Goal: Task Accomplishment & Management: Manage account settings

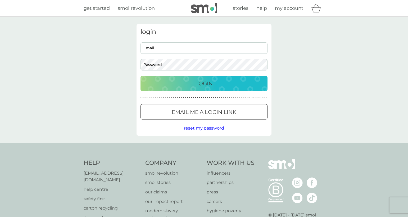
type input "[PERSON_NAME][EMAIL_ADDRESS][DOMAIN_NAME]"
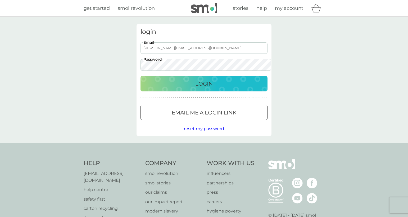
click at [217, 83] on div "Login" at bounding box center [204, 83] width 116 height 8
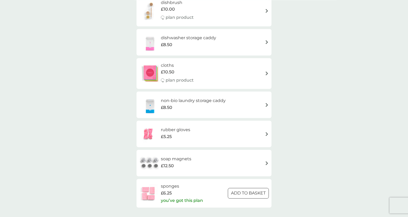
scroll to position [72, 0]
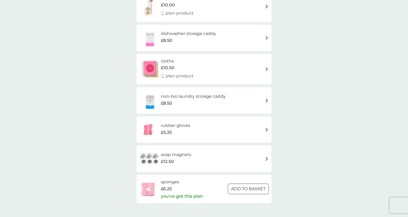
click at [222, 67] on div "cloths £10.50 plan product" at bounding box center [204, 69] width 130 height 23
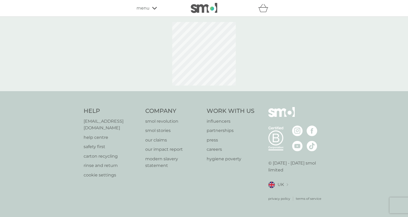
select select "91"
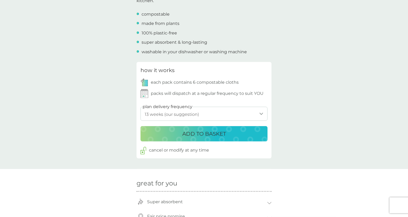
scroll to position [190, 0]
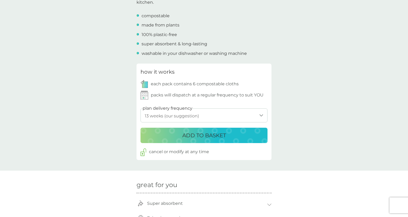
click at [161, 151] on p "cancel or modify at any time" at bounding box center [179, 151] width 60 height 7
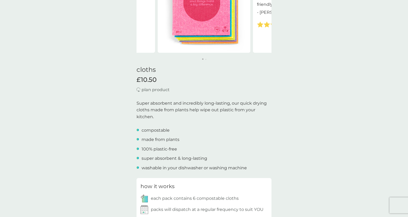
scroll to position [0, 0]
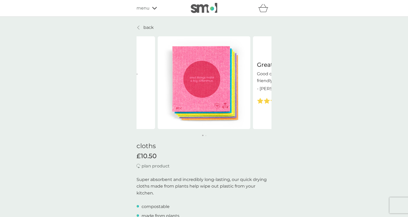
click at [148, 6] on span "menu" at bounding box center [142, 8] width 13 height 7
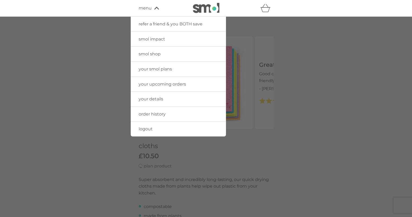
click at [179, 68] on link "your smol plans" at bounding box center [178, 69] width 95 height 15
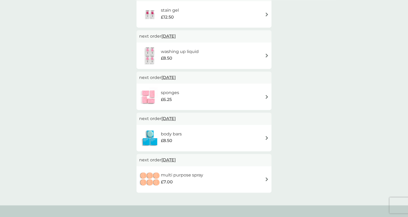
scroll to position [203, 0]
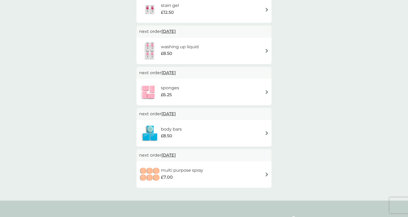
click at [265, 93] on img at bounding box center [267, 92] width 4 height 4
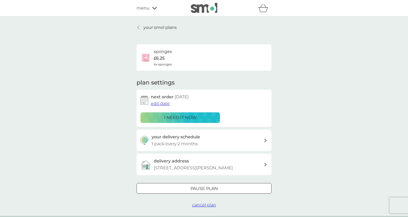
click at [201, 205] on span "cancel plan" at bounding box center [204, 204] width 24 height 5
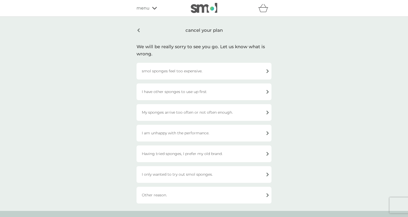
click at [191, 92] on div "I have other sponges to use up first" at bounding box center [203, 91] width 135 height 17
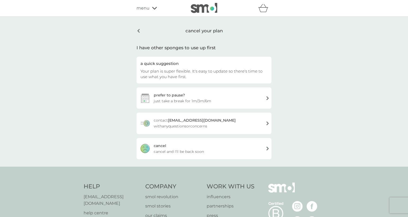
click at [190, 149] on span "cancel and I'll be back soon" at bounding box center [179, 151] width 50 height 6
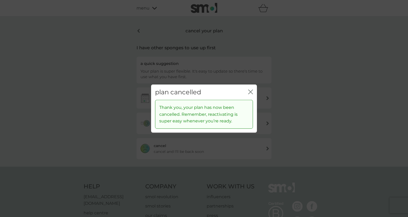
click at [248, 90] on icon "close" at bounding box center [250, 91] width 5 height 5
